Goal: Information Seeking & Learning: Understand process/instructions

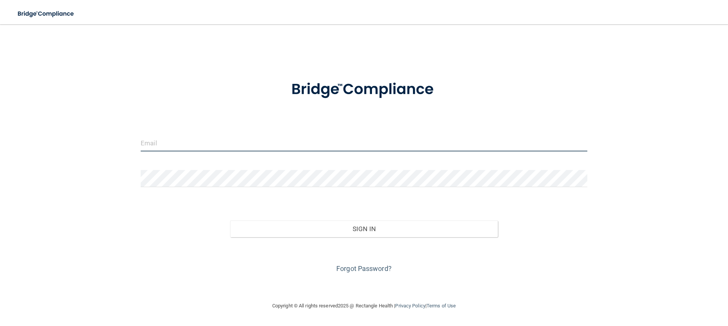
click at [143, 146] on input "email" at bounding box center [364, 142] width 446 height 17
type input "[EMAIL_ADDRESS][DOMAIN_NAME]"
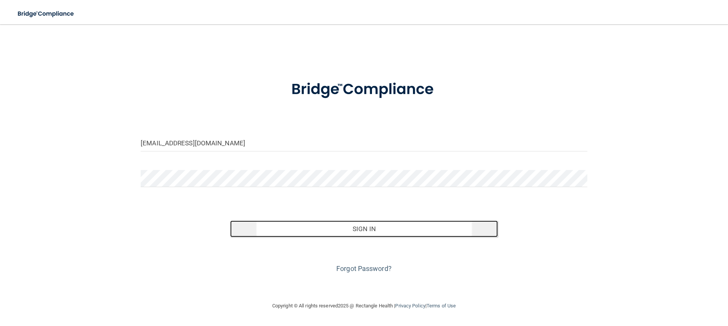
click at [369, 226] on button "Sign In" at bounding box center [364, 228] width 268 height 17
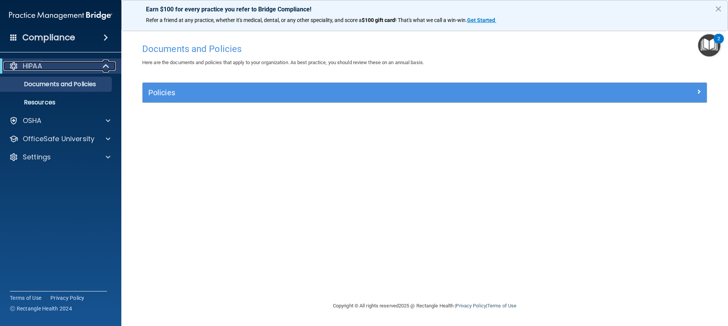
click at [50, 67] on div "HIPAA" at bounding box center [50, 65] width 94 height 9
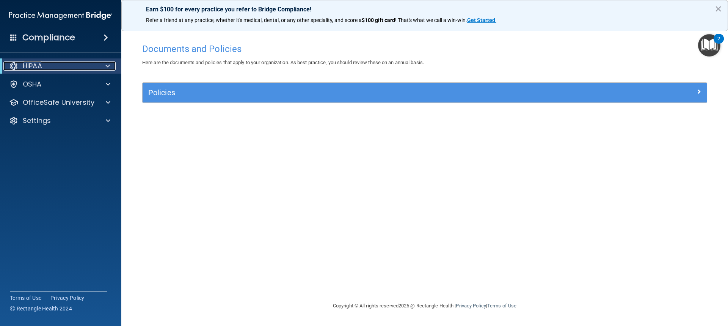
click at [49, 68] on div "HIPAA" at bounding box center [50, 65] width 94 height 9
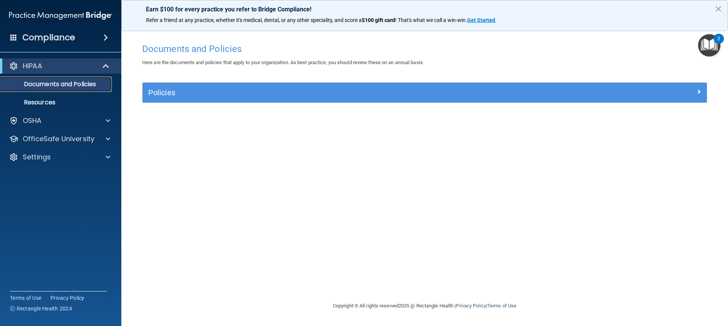
click at [49, 84] on p "Documents and Policies" at bounding box center [56, 84] width 103 height 8
click at [49, 104] on p "Resources" at bounding box center [56, 103] width 103 height 8
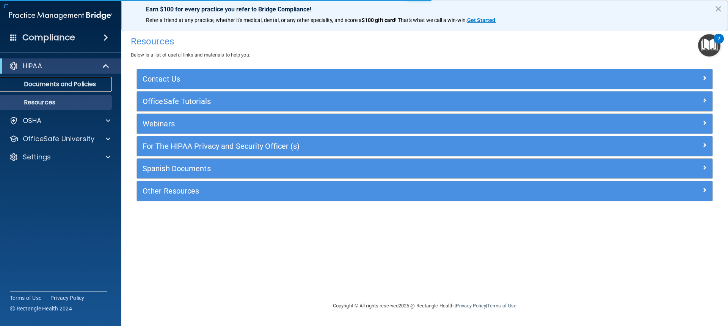
click at [51, 84] on p "Documents and Policies" at bounding box center [56, 84] width 103 height 8
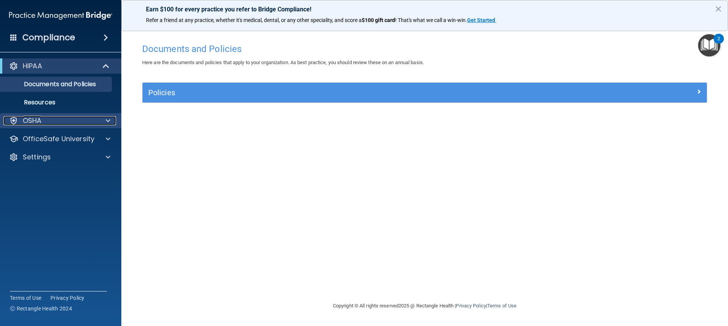
click at [40, 124] on p "OSHA" at bounding box center [32, 120] width 19 height 9
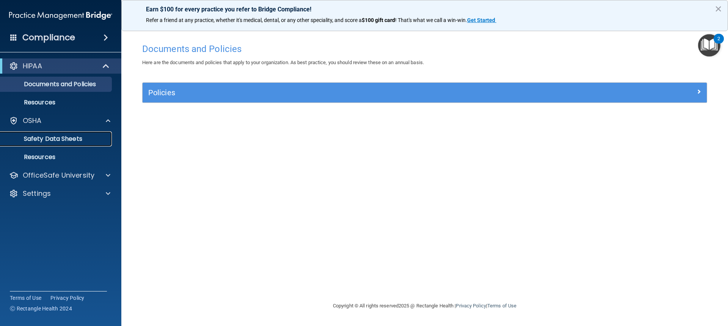
click at [41, 137] on p "Safety Data Sheets" at bounding box center [56, 139] width 103 height 8
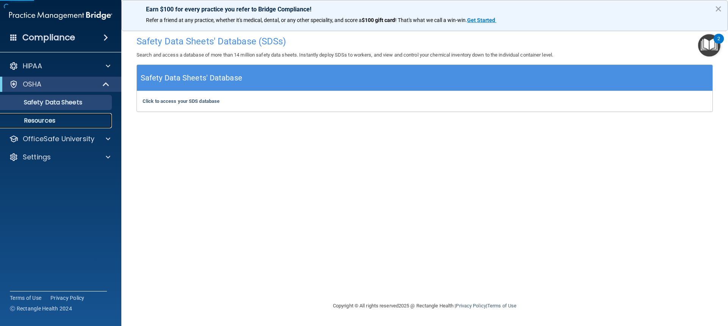
click at [35, 119] on p "Resources" at bounding box center [56, 121] width 103 height 8
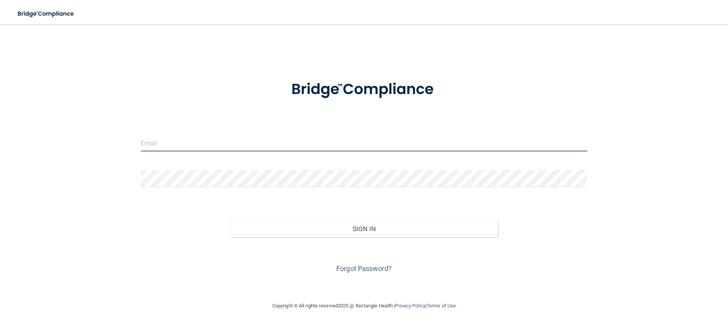
click at [149, 151] on input "email" at bounding box center [364, 142] width 446 height 17
type input "[EMAIL_ADDRESS][DOMAIN_NAME]"
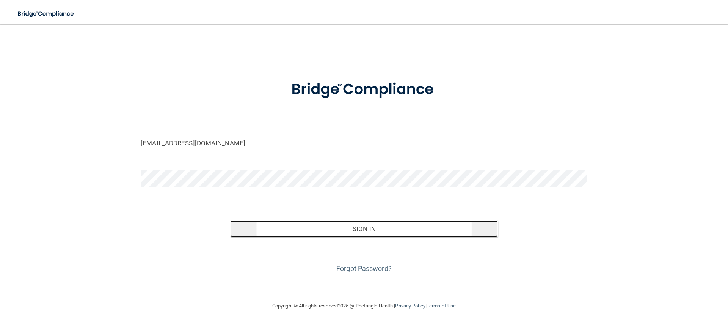
click at [321, 223] on button "Sign In" at bounding box center [364, 228] width 268 height 17
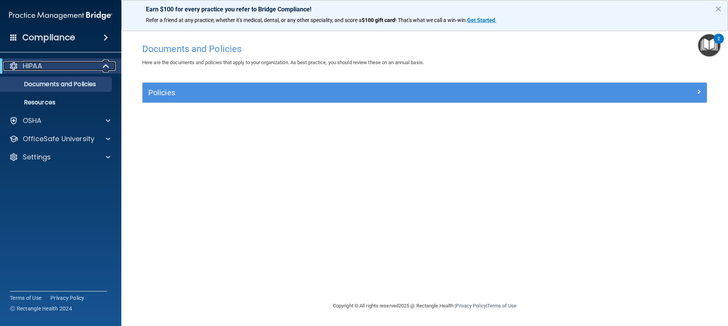
click at [59, 69] on div "HIPAA" at bounding box center [50, 65] width 94 height 9
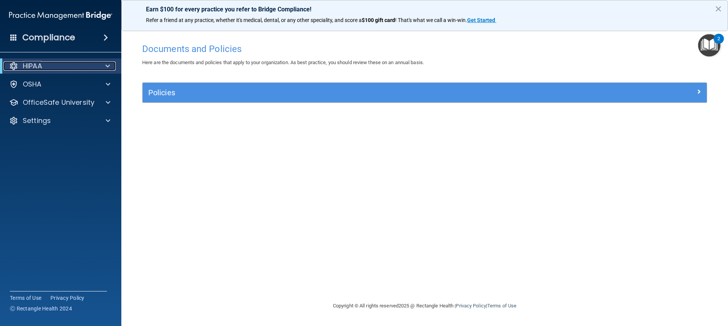
click at [59, 69] on div "HIPAA" at bounding box center [50, 65] width 94 height 9
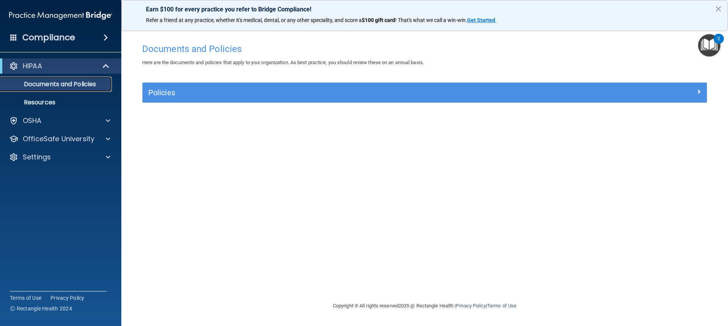
click at [59, 83] on p "Documents and Policies" at bounding box center [56, 84] width 103 height 8
click at [95, 83] on p "Documents and Policies" at bounding box center [56, 84] width 103 height 8
click at [40, 100] on p "Resources" at bounding box center [56, 103] width 103 height 8
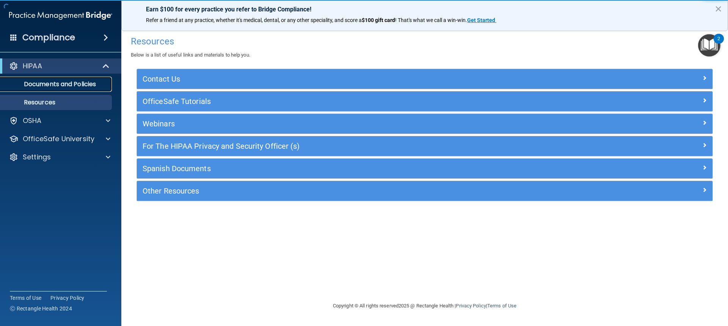
click at [45, 90] on link "Documents and Policies" at bounding box center [51, 84] width 119 height 15
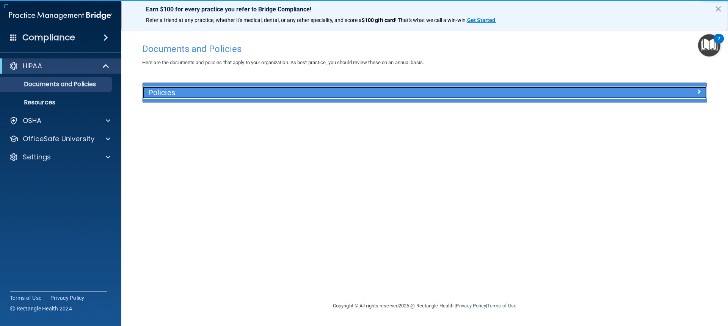
click at [174, 90] on h5 "Policies" at bounding box center [354, 92] width 412 height 8
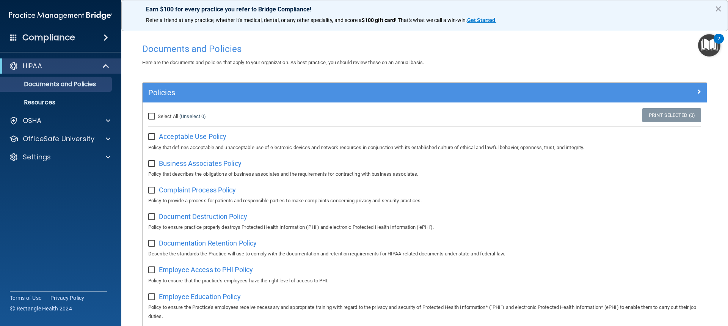
click at [708, 47] on img "Open Resource Center, 2 new notifications" at bounding box center [709, 45] width 22 height 22
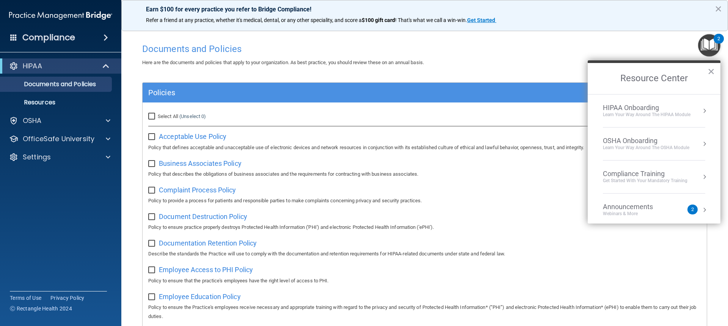
click at [647, 104] on div "HIPAA Onboarding" at bounding box center [647, 107] width 88 height 8
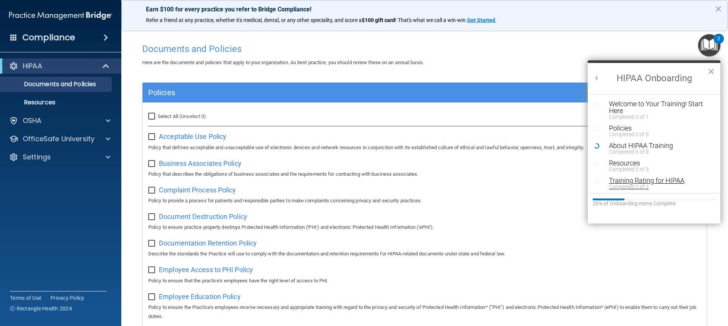
click at [636, 182] on div "Training Rating for HIPAA" at bounding box center [657, 180] width 96 height 7
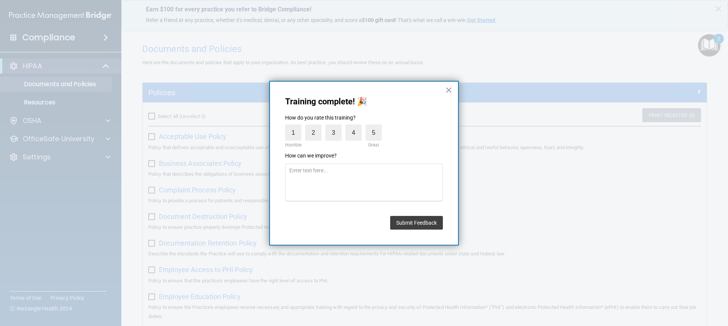
click at [444, 89] on div "Training complete! 🎉 How do you rate this training? 1 Horrible 2 3 4 5 Great Ho…" at bounding box center [363, 163] width 189 height 165
click at [456, 92] on div "Training complete! 🎉 How do you rate this training? 1 Horrible 2 3 4 5 Great Ho…" at bounding box center [363, 163] width 189 height 165
click at [448, 92] on button "×" at bounding box center [448, 90] width 7 height 12
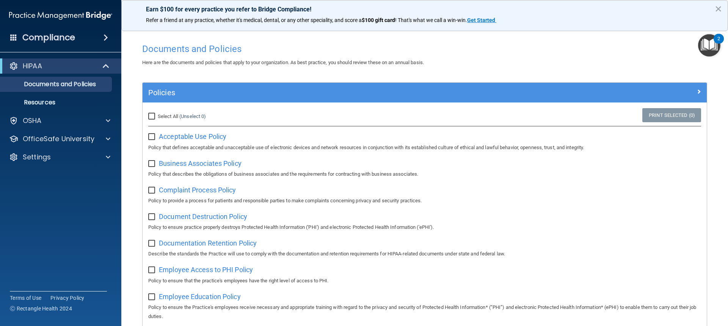
click at [708, 48] on img "Open Resource Center, 2 new notifications" at bounding box center [709, 45] width 22 height 22
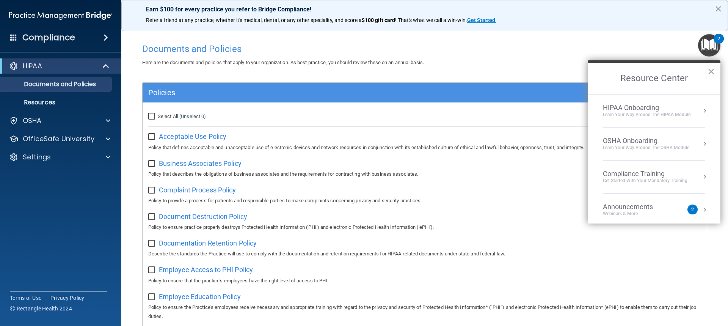
click at [628, 108] on div "HIPAA Onboarding" at bounding box center [647, 107] width 88 height 8
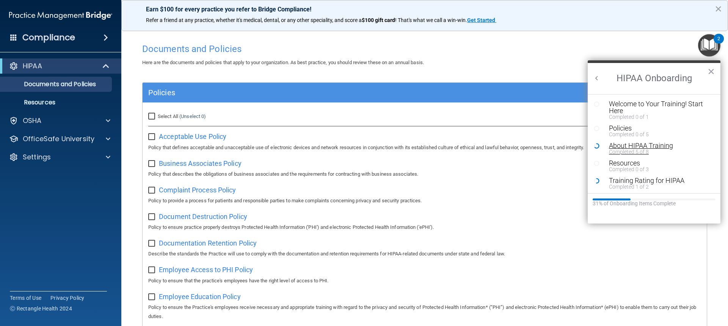
click at [621, 150] on div "Completed 5 of 8" at bounding box center [657, 151] width 96 height 5
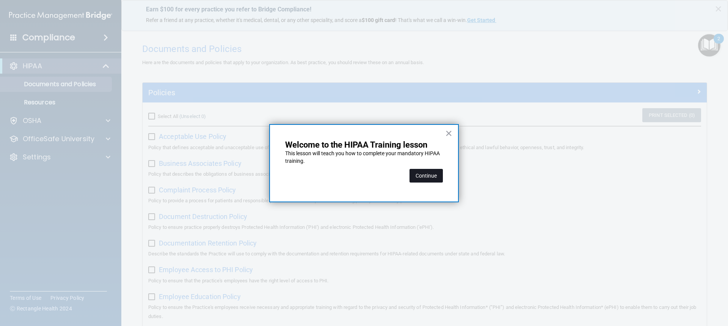
click at [430, 173] on button "Continue" at bounding box center [425, 176] width 33 height 14
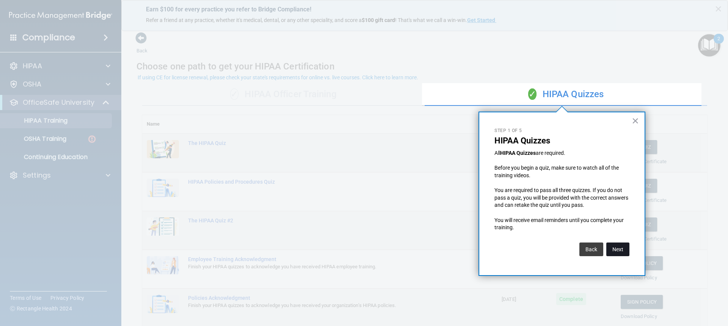
click at [623, 247] on button "Next" at bounding box center [617, 249] width 23 height 14
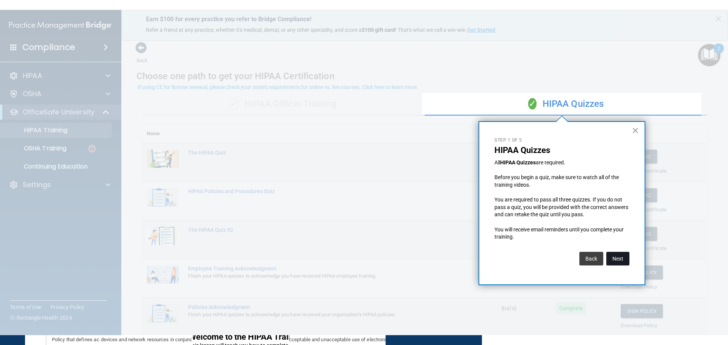
scroll to position [48, 0]
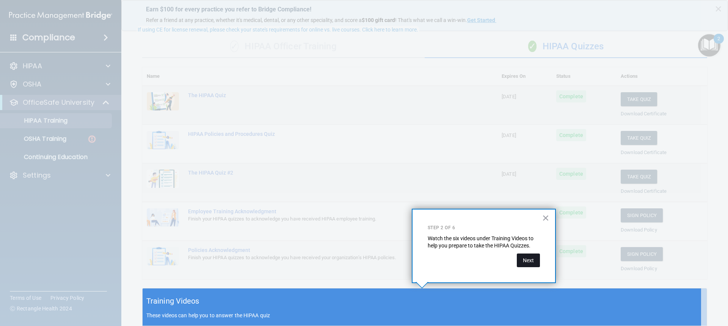
click at [531, 257] on button "Next" at bounding box center [528, 260] width 23 height 14
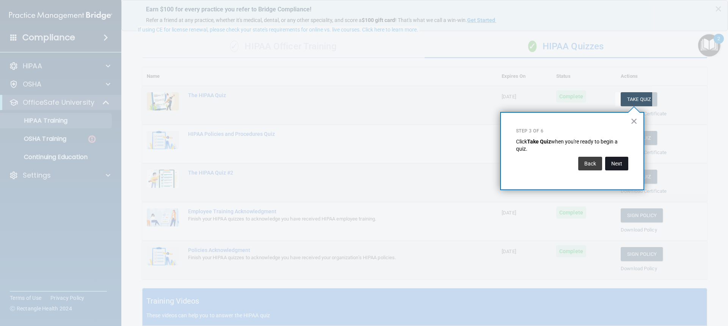
click at [611, 165] on button "Next" at bounding box center [616, 164] width 23 height 14
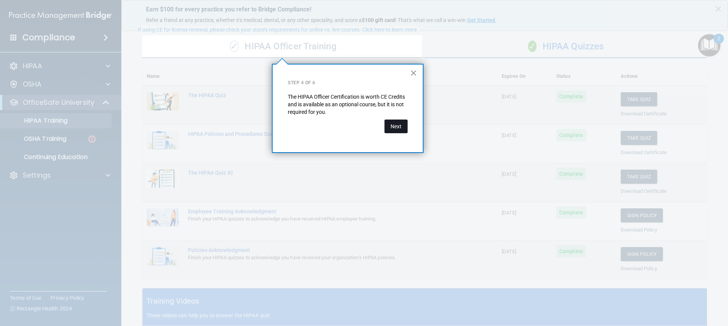
click at [392, 123] on button "Next" at bounding box center [395, 126] width 23 height 14
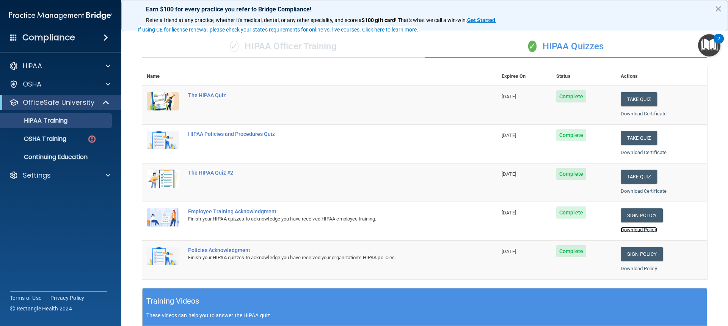
click at [634, 231] on link "Download Policy" at bounding box center [638, 230] width 36 height 6
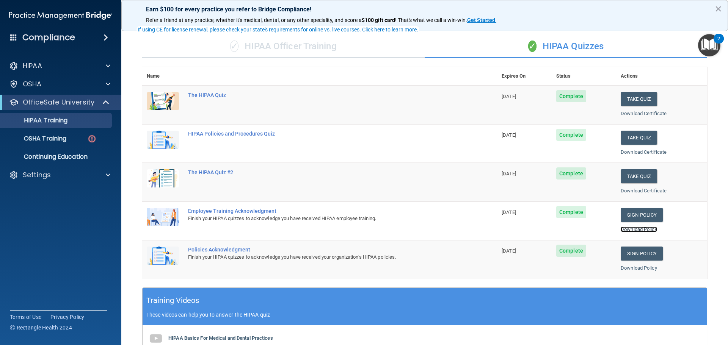
click at [631, 228] on link "Download Policy" at bounding box center [638, 230] width 36 height 6
click at [633, 230] on link "Download Policy" at bounding box center [638, 230] width 36 height 6
click at [628, 230] on link "Download Policy" at bounding box center [638, 230] width 36 height 6
click at [634, 268] on link "Download Policy" at bounding box center [638, 268] width 36 height 6
